Goal: Task Accomplishment & Management: Complete application form

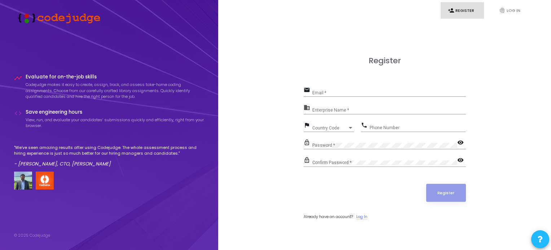
click at [356, 214] on link "Log In" at bounding box center [361, 217] width 11 height 6
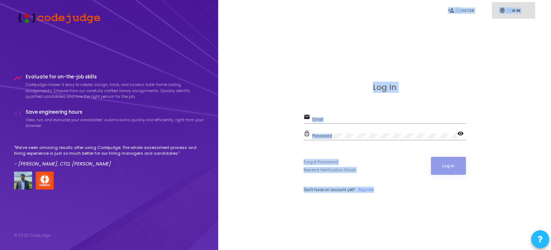
click at [355, 214] on div "Log In email Email lock_outline Password visibility Forgot Password Resend Veri…" at bounding box center [384, 146] width 317 height 250
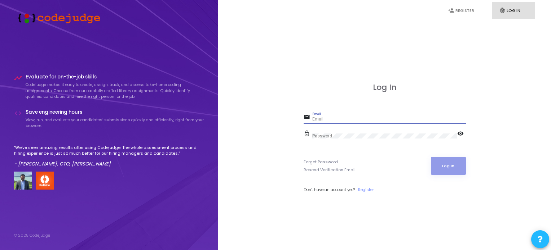
click at [327, 120] on input "Email" at bounding box center [389, 119] width 154 height 5
type input "a"
type input "[EMAIL_ADDRESS][DOMAIN_NAME]"
click at [324, 132] on div "Password" at bounding box center [384, 134] width 145 height 11
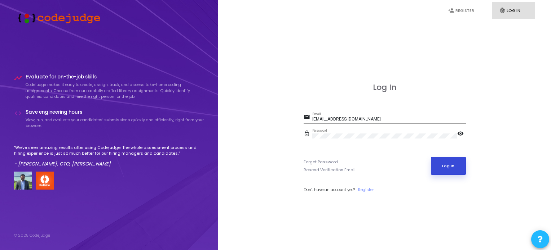
click at [440, 166] on button "Log In" at bounding box center [448, 166] width 35 height 18
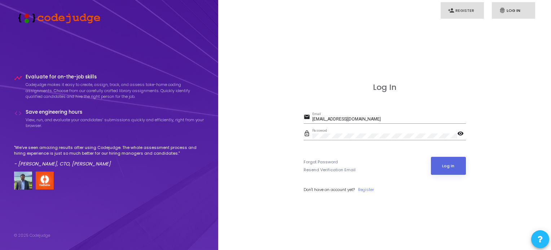
click at [461, 11] on link "person_add Register" at bounding box center [461, 10] width 43 height 17
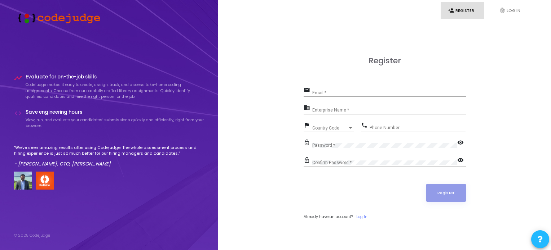
click at [317, 90] on div "Email *" at bounding box center [389, 91] width 154 height 11
type input "[EMAIL_ADDRESS][DOMAIN_NAME]"
click at [332, 111] on input "Enterprise Name *" at bounding box center [389, 110] width 154 height 5
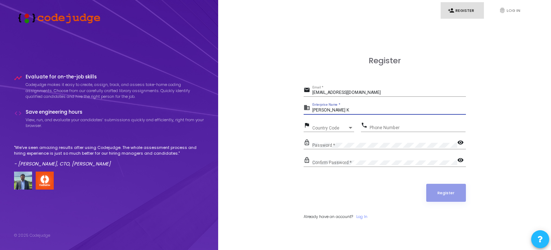
type input "[PERSON_NAME] K"
click at [330, 126] on span "Country Code" at bounding box center [325, 128] width 26 height 5
type input "9"
type input "+"
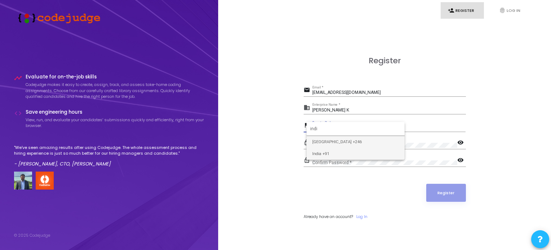
type input "indi"
click at [322, 153] on span "India +91" at bounding box center [355, 154] width 86 height 12
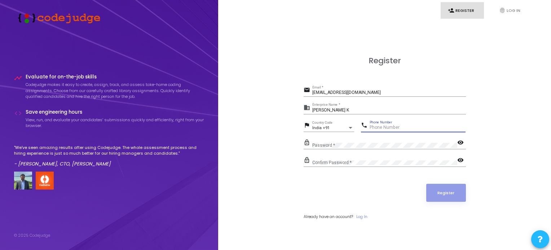
click at [381, 126] on input "Phone Number" at bounding box center [417, 127] width 96 height 5
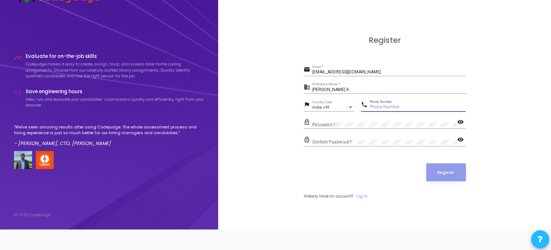
type input "1"
type input "6385834162"
click at [461, 120] on mat-icon "visibility" at bounding box center [461, 123] width 9 height 9
click at [458, 138] on mat-icon "visibility" at bounding box center [461, 140] width 9 height 9
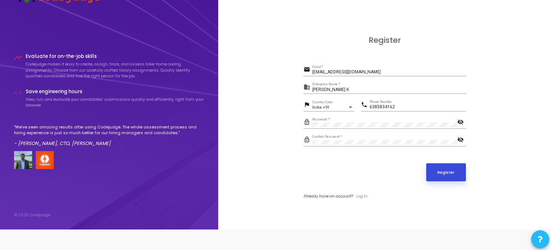
click at [445, 177] on button "Register" at bounding box center [446, 173] width 40 height 18
